Goal: Find specific page/section: Find specific page/section

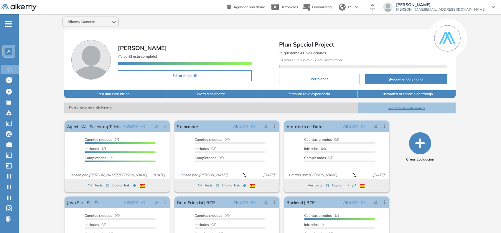
click at [13, 55] on div "A" at bounding box center [9, 51] width 12 height 12
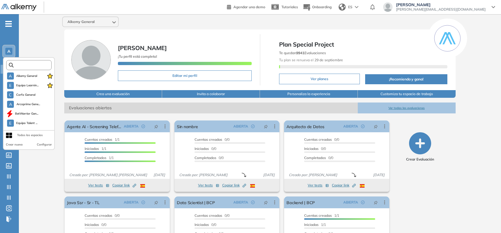
click at [27, 65] on input "text" at bounding box center [31, 65] width 34 height 4
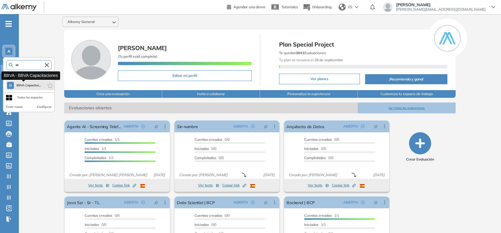
type input "***"
click at [36, 83] on span "BBVA Capacitac..." at bounding box center [28, 85] width 25 height 5
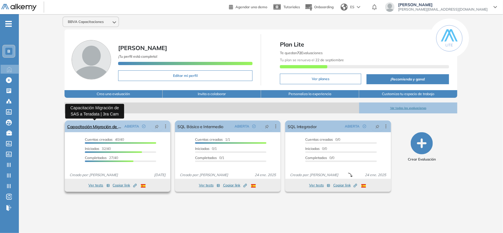
click at [85, 125] on link "Capacitación Migración de SAS a Teradata | 3ra Cam" at bounding box center [94, 126] width 55 height 12
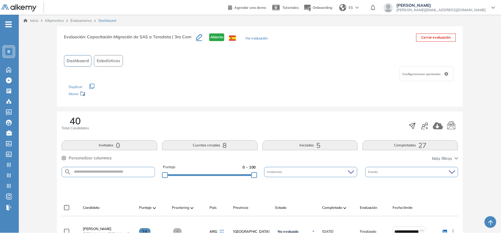
scroll to position [76, 0]
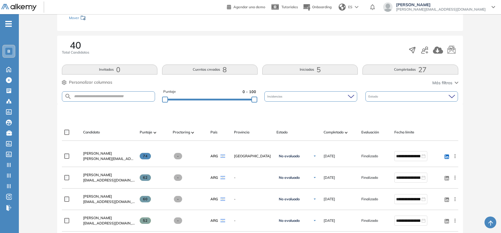
click at [300, 69] on button "Iniciadas 5" at bounding box center [309, 70] width 95 height 10
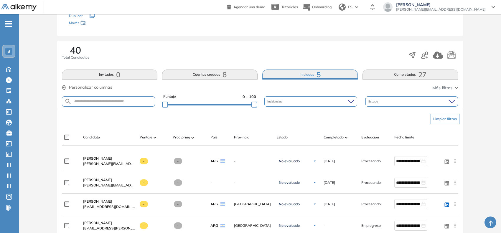
scroll to position [74, 0]
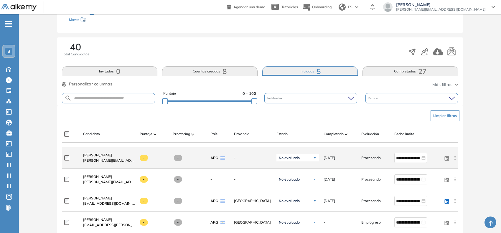
click at [104, 155] on span "[PERSON_NAME]" at bounding box center [97, 155] width 29 height 4
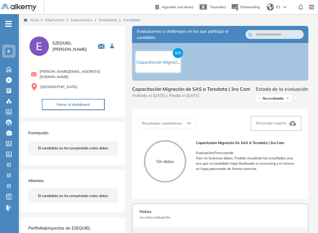
click at [52, 71] on span "[PERSON_NAME][EMAIL_ADDRESS][DOMAIN_NAME]" at bounding box center [78, 74] width 78 height 11
click at [52, 71] on span "[PERSON_NAME][EMAIL_ADDRESS][PERSON_NAME][DOMAIN_NAME]" at bounding box center [78, 74] width 78 height 11
